Goal: Find specific page/section: Find specific page/section

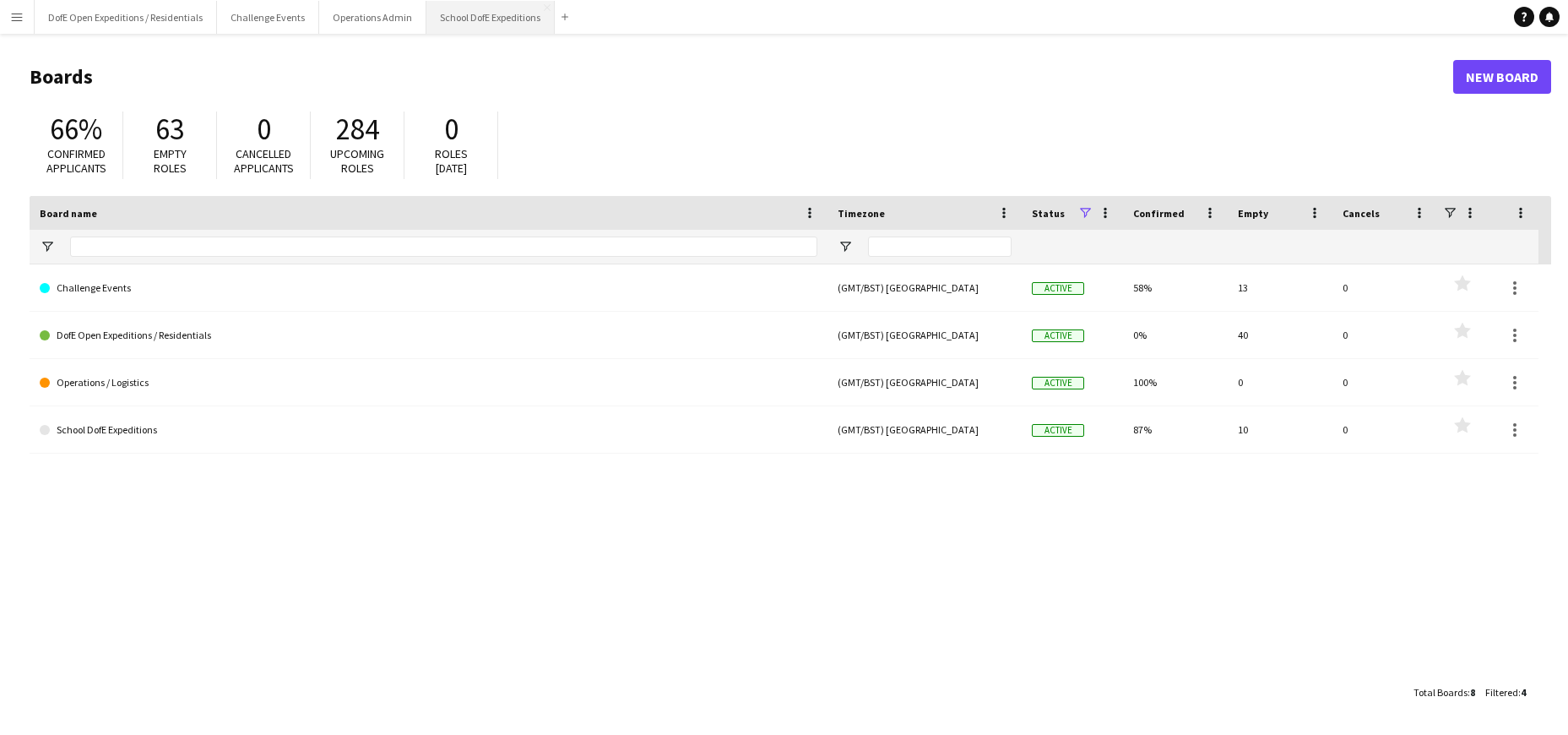
click at [499, 27] on button "School DofE Expeditions Close" at bounding box center [490, 17] width 128 height 33
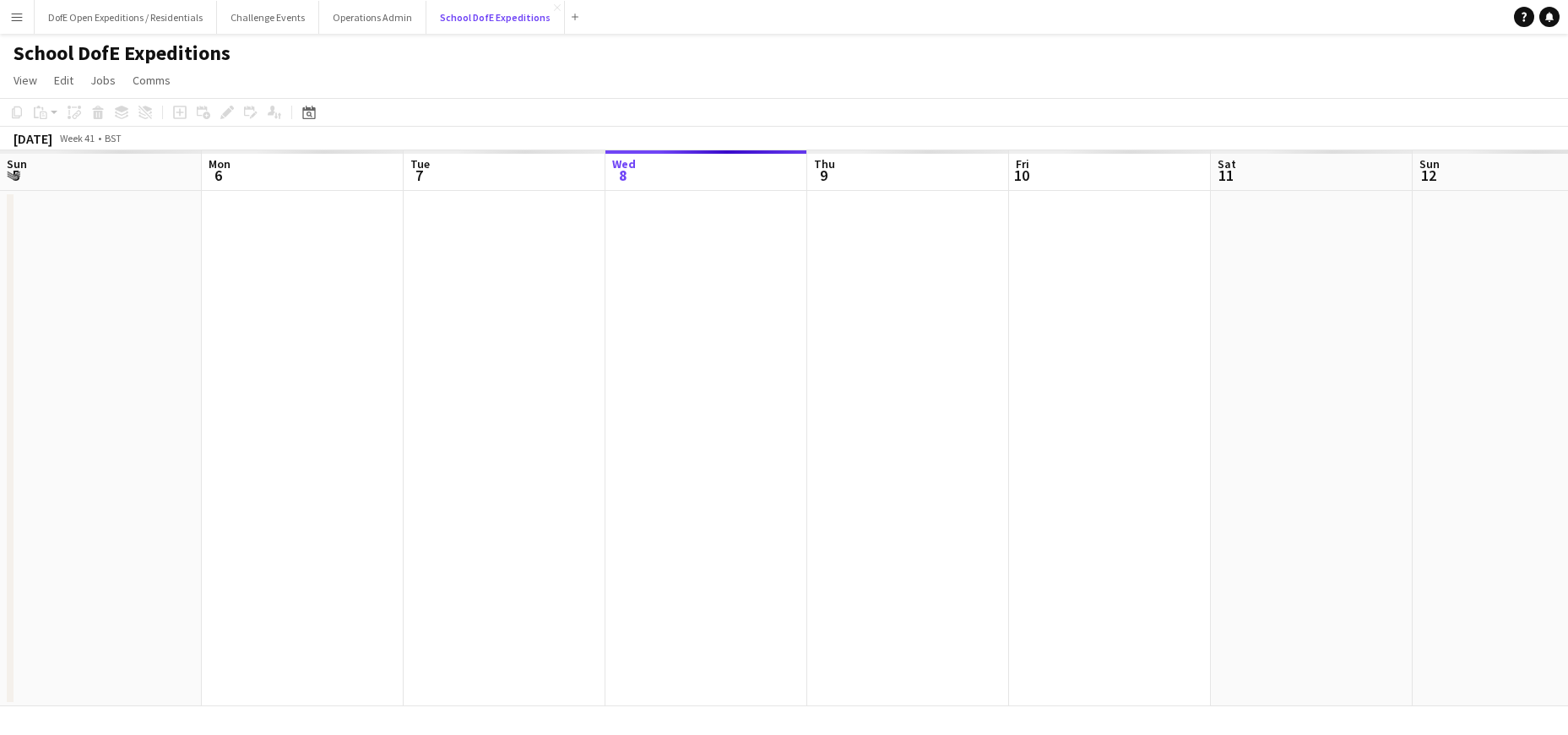
scroll to position [0, 403]
click at [306, 110] on icon at bounding box center [309, 112] width 13 height 14
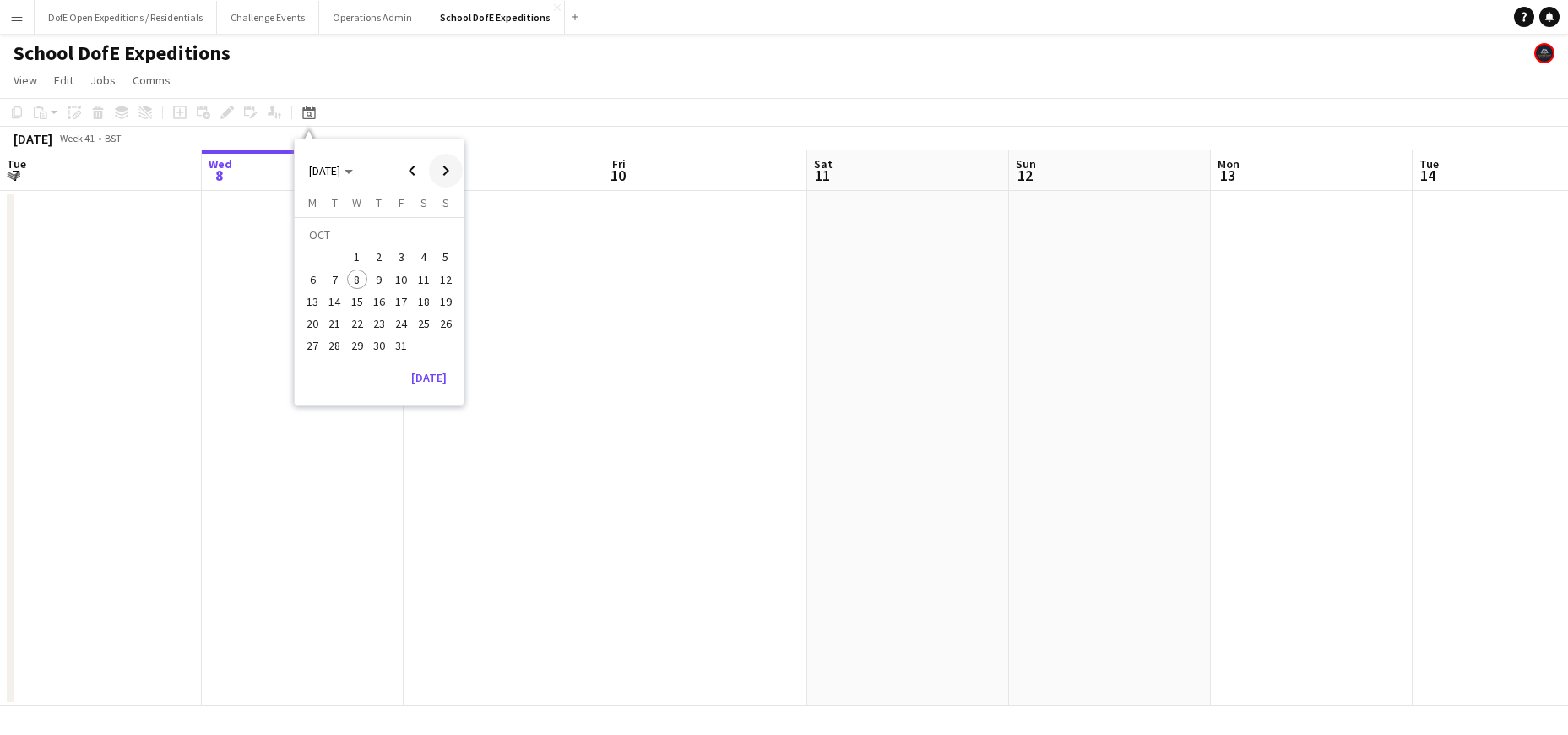
click at [445, 172] on span "Next month" at bounding box center [445, 170] width 33 height 33
click at [446, 170] on span "Next month" at bounding box center [445, 170] width 33 height 33
click at [445, 170] on span "Next month" at bounding box center [445, 170] width 33 height 33
click at [446, 169] on span "Next month" at bounding box center [445, 170] width 33 height 33
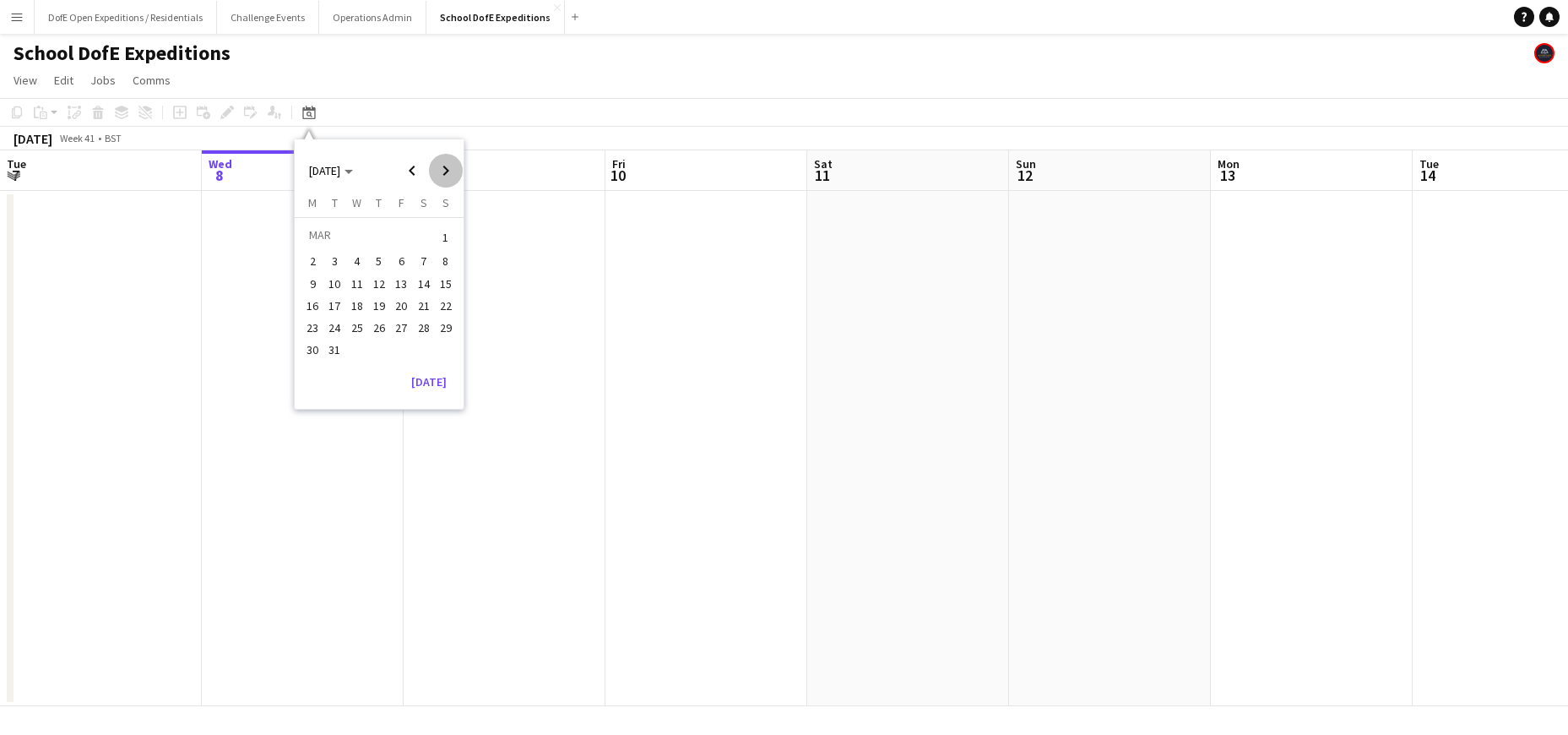
click at [446, 169] on span "Next month" at bounding box center [445, 170] width 33 height 33
click at [447, 168] on span "Next month" at bounding box center [445, 170] width 33 height 33
click at [448, 168] on span "Next month" at bounding box center [445, 170] width 33 height 33
click at [369, 256] on span "4" at bounding box center [379, 258] width 20 height 20
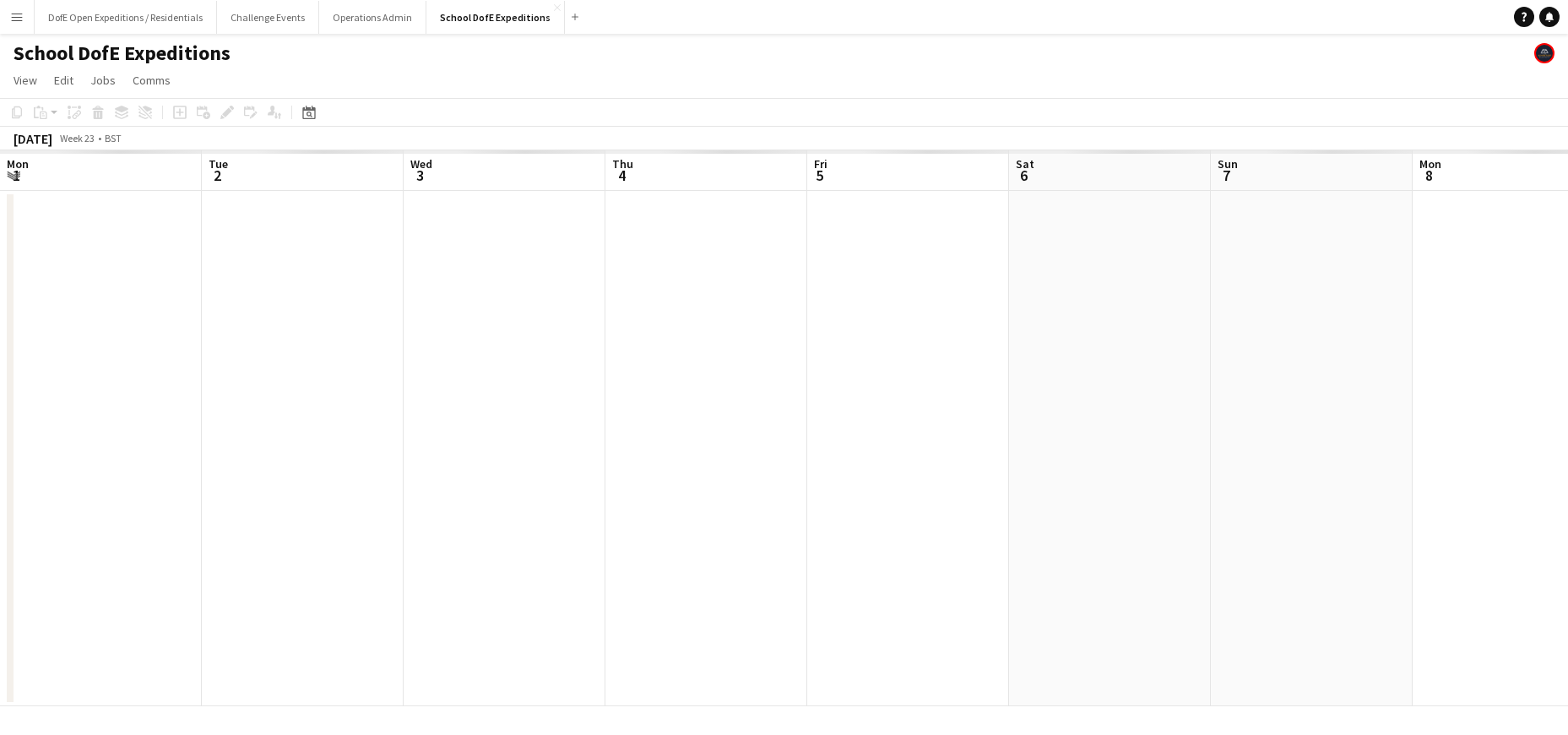
scroll to position [0, 581]
